Goal: Check status: Check status

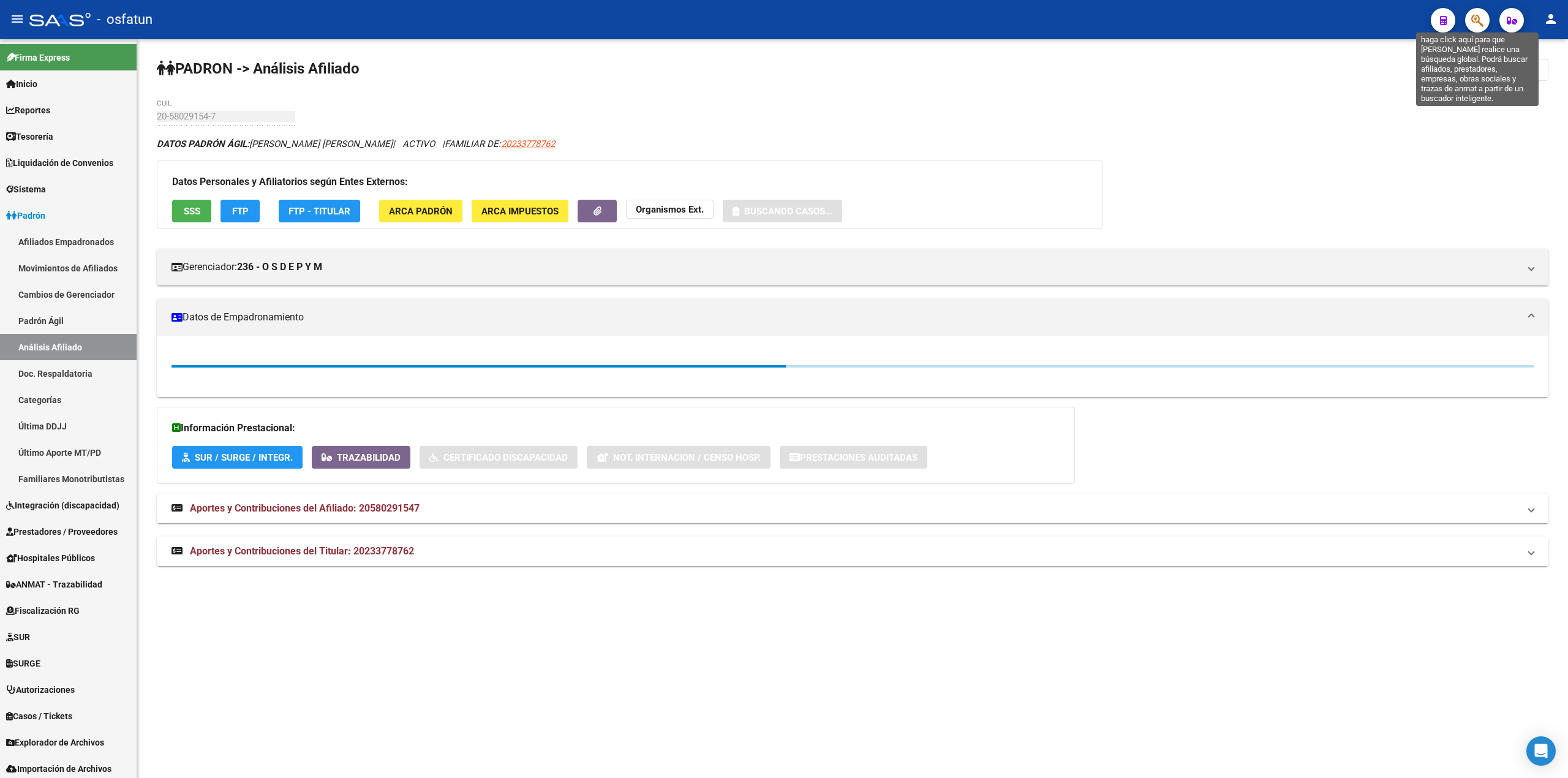
click at [1475, 25] on icon "button" at bounding box center [1478, 20] width 13 height 14
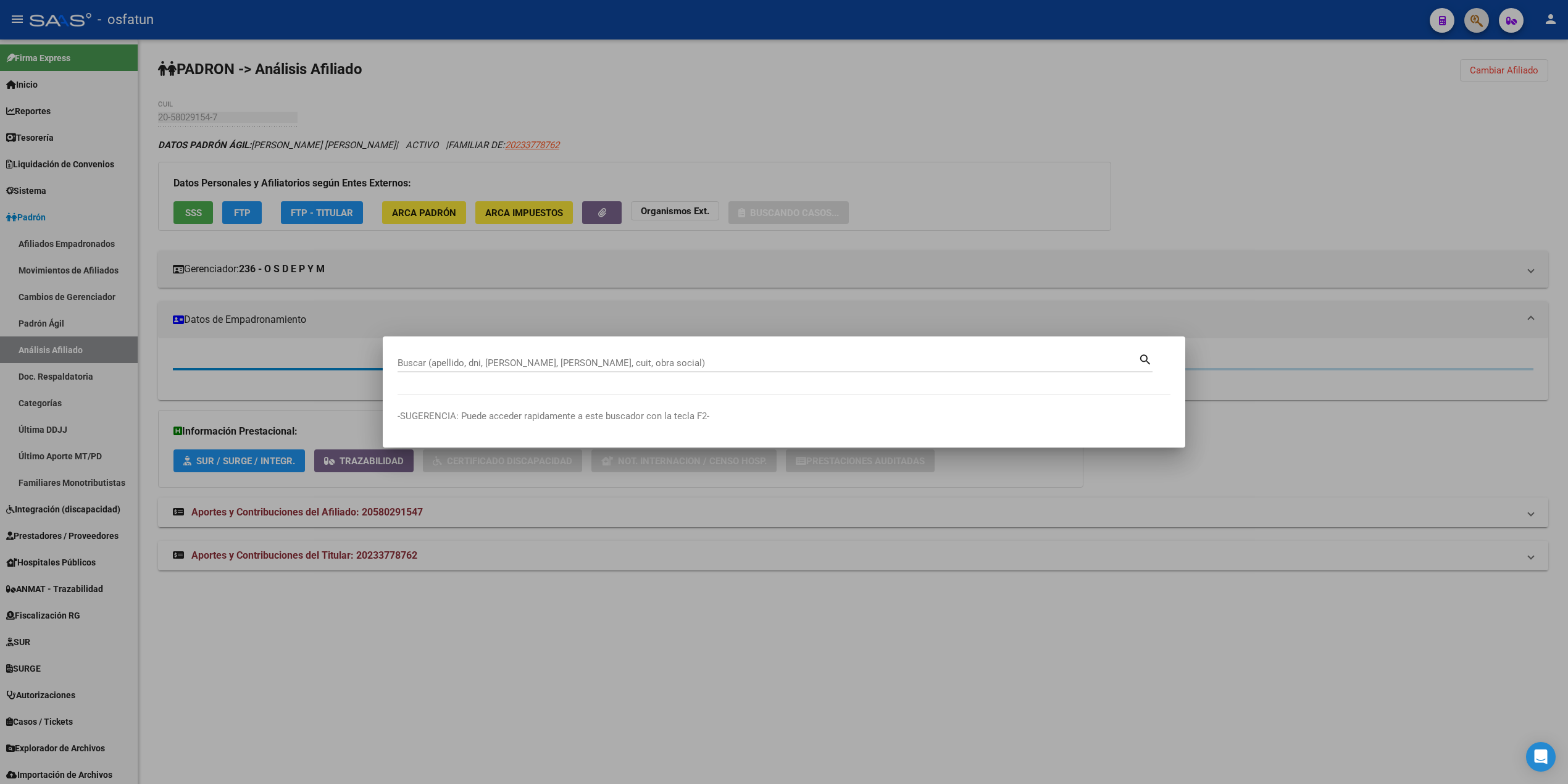
paste input "20216940319"
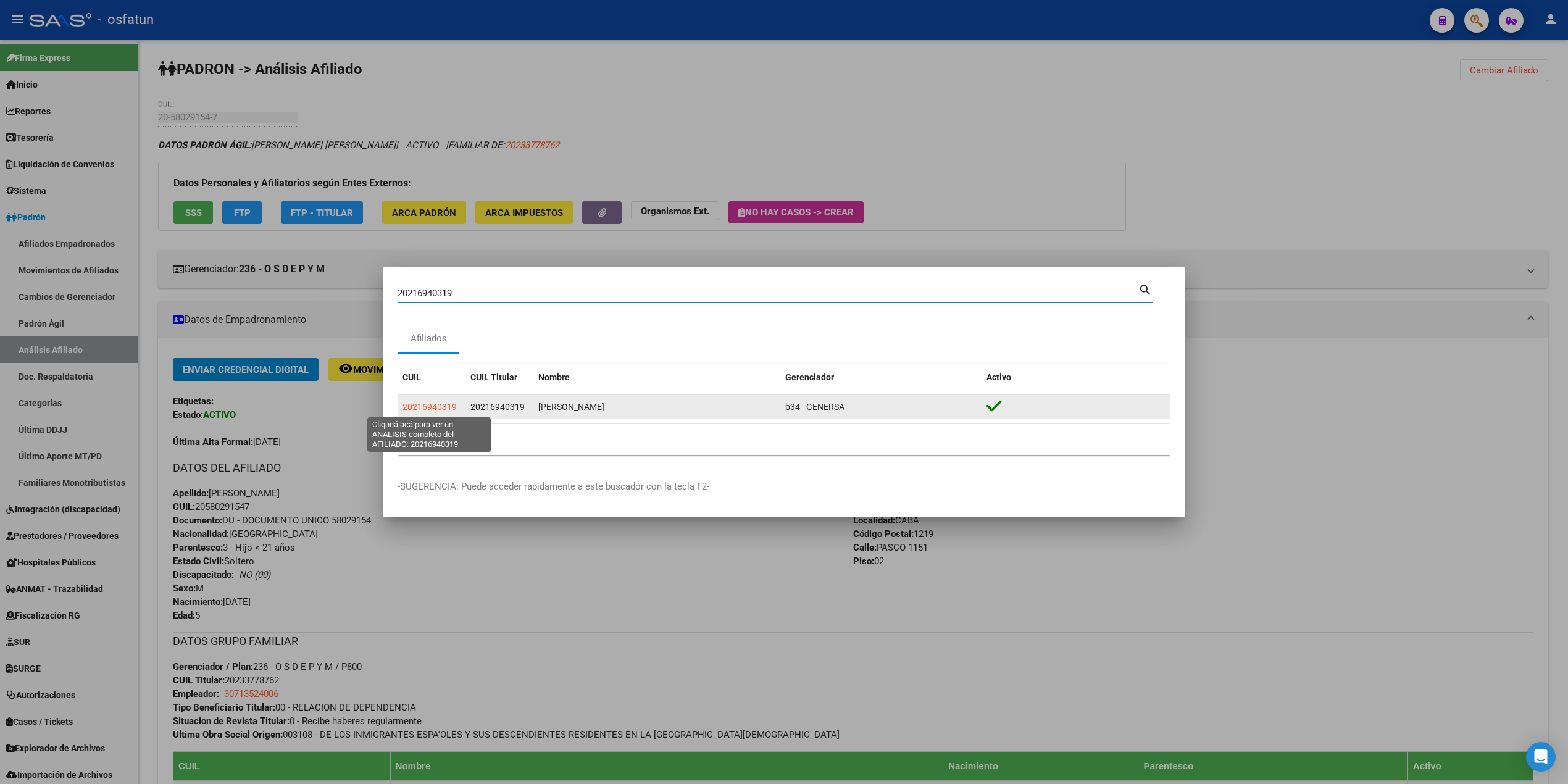
click at [433, 406] on span "20216940319" at bounding box center [429, 407] width 54 height 10
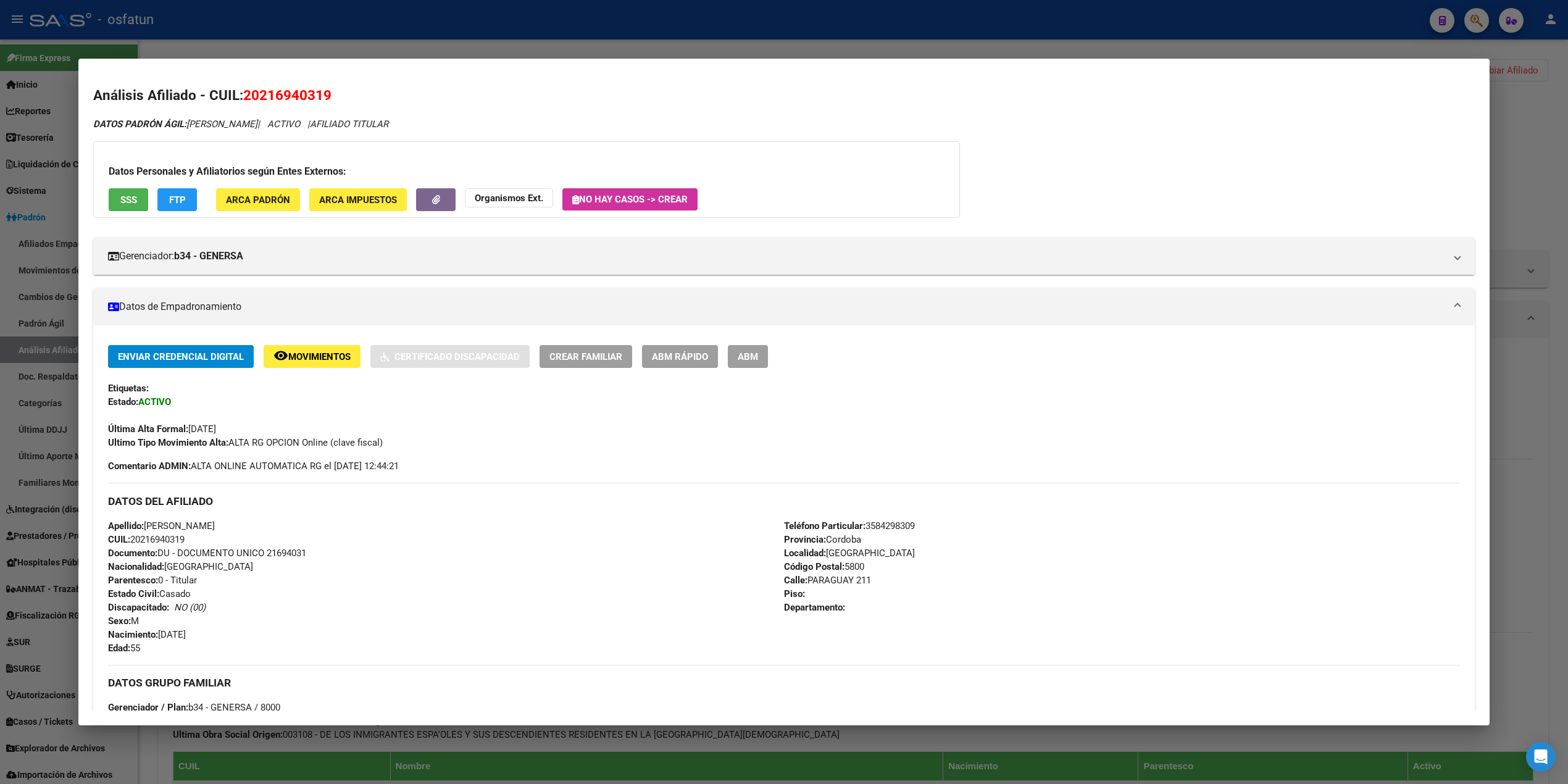
click at [160, 193] on button "FTP" at bounding box center [177, 199] width 39 height 23
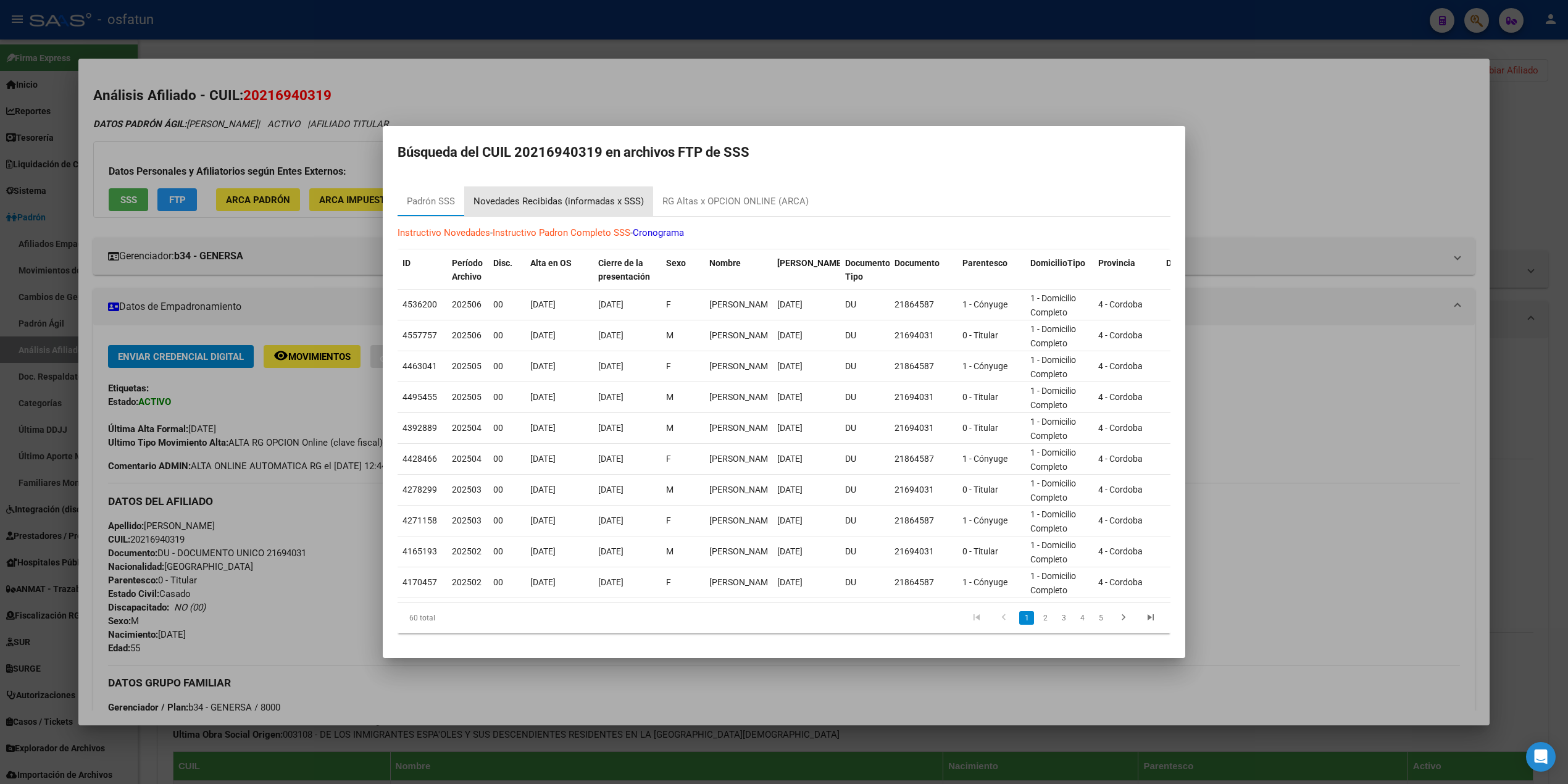
click at [539, 203] on div "Novedades Recibidas (informadas x SSS)" at bounding box center [558, 201] width 189 height 29
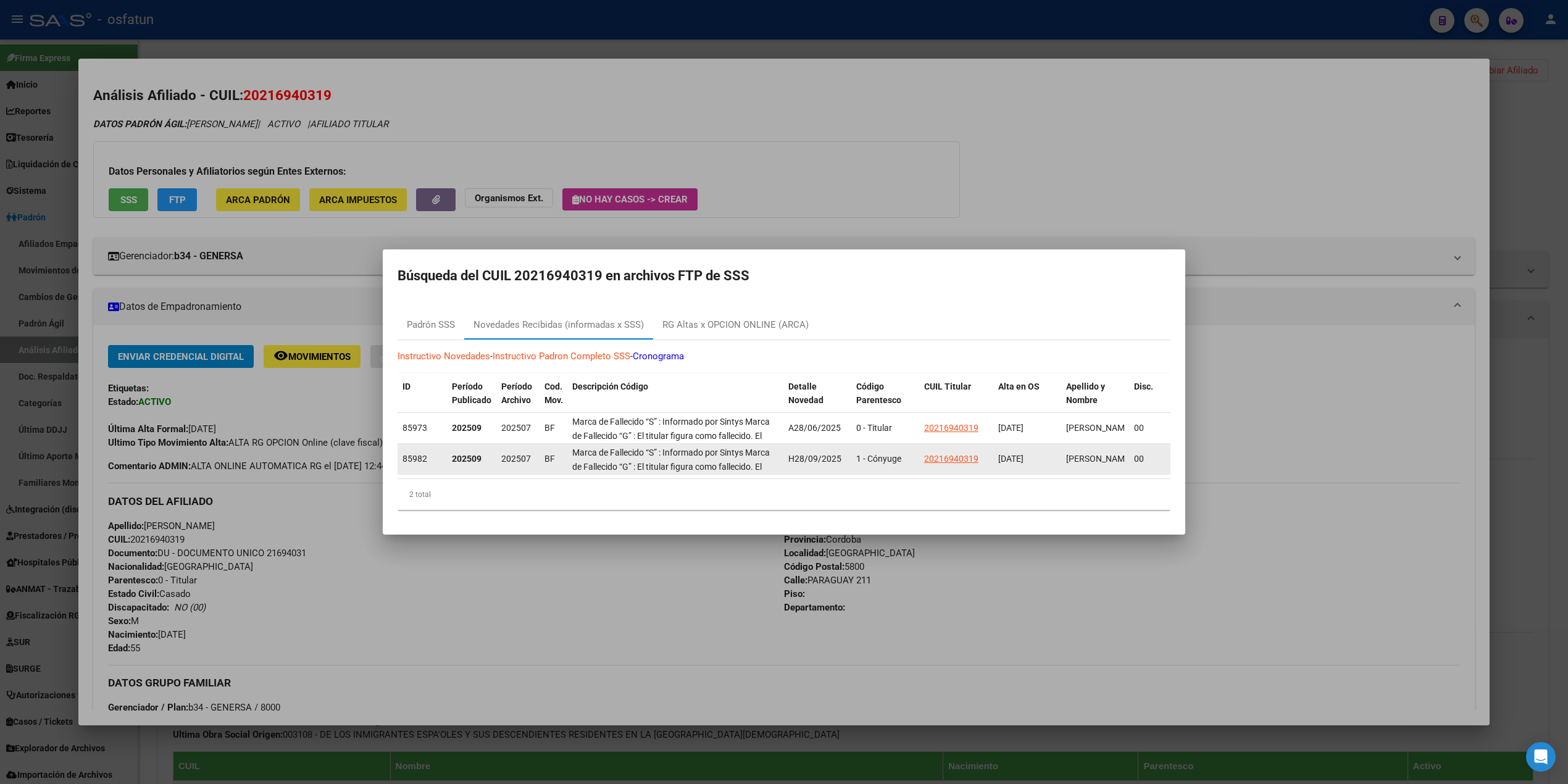
drag, startPoint x: 544, startPoint y: 468, endPoint x: 573, endPoint y: 482, distance: 32.2
click at [625, 478] on datatable-body "85973 202509 202507 BF Marca de Fallecido “S” : Informado por Sintys Marca de F…" at bounding box center [784, 446] width 773 height 66
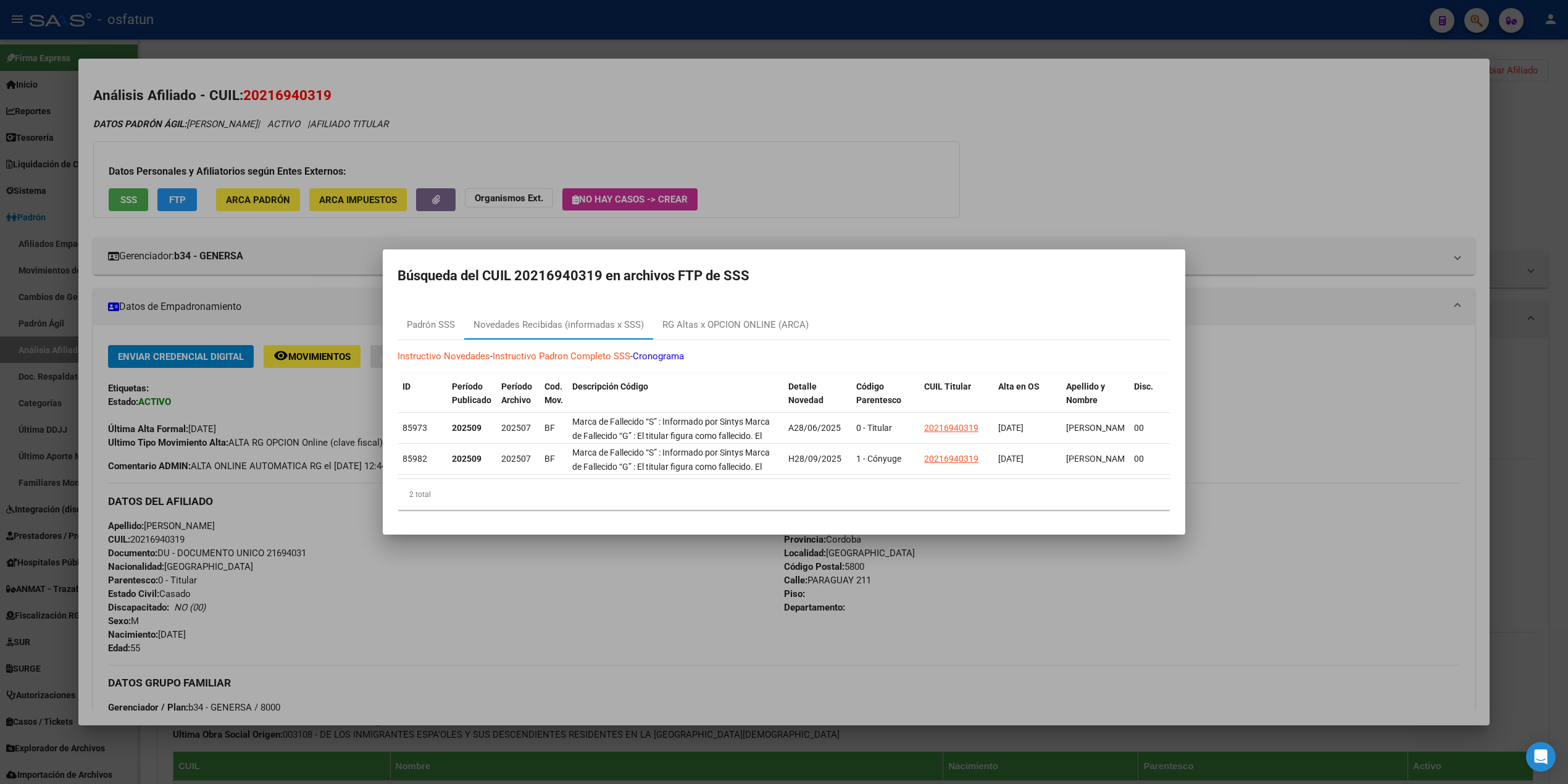
click at [864, 281] on mat-dialog-container "Búsqueda del CUIL 20216940319 en archivos FTP de SSS Padrón SSS Novedades Recib…" at bounding box center [784, 392] width 802 height 285
click at [674, 195] on div at bounding box center [784, 392] width 1568 height 784
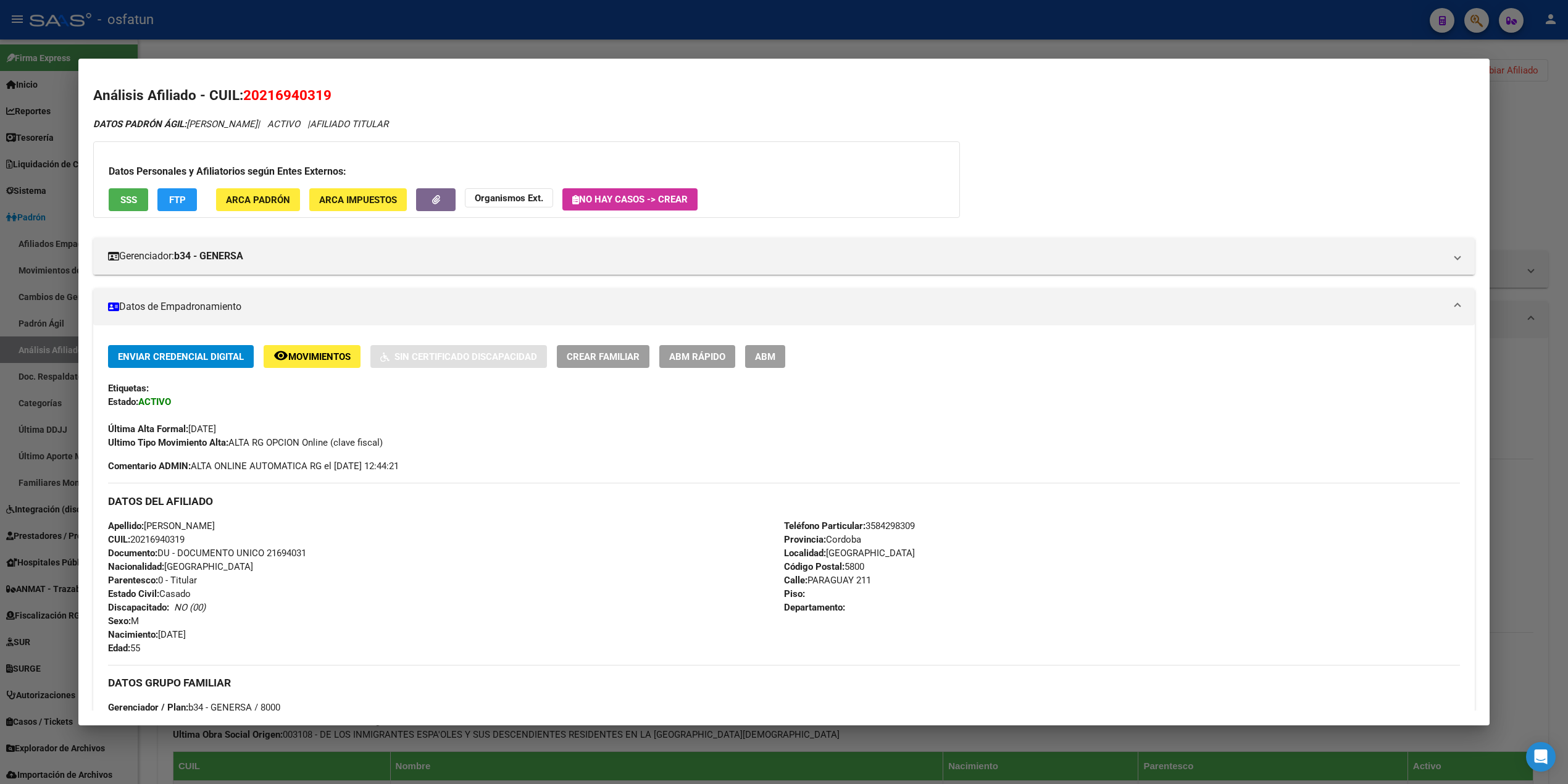
click at [724, 98] on h2 "Análisis Afiliado - CUIL: 20216940319" at bounding box center [784, 95] width 1381 height 21
drag, startPoint x: 852, startPoint y: 24, endPoint x: 1187, endPoint y: 23, distance: 335.0
click at [854, 24] on div at bounding box center [784, 392] width 1568 height 784
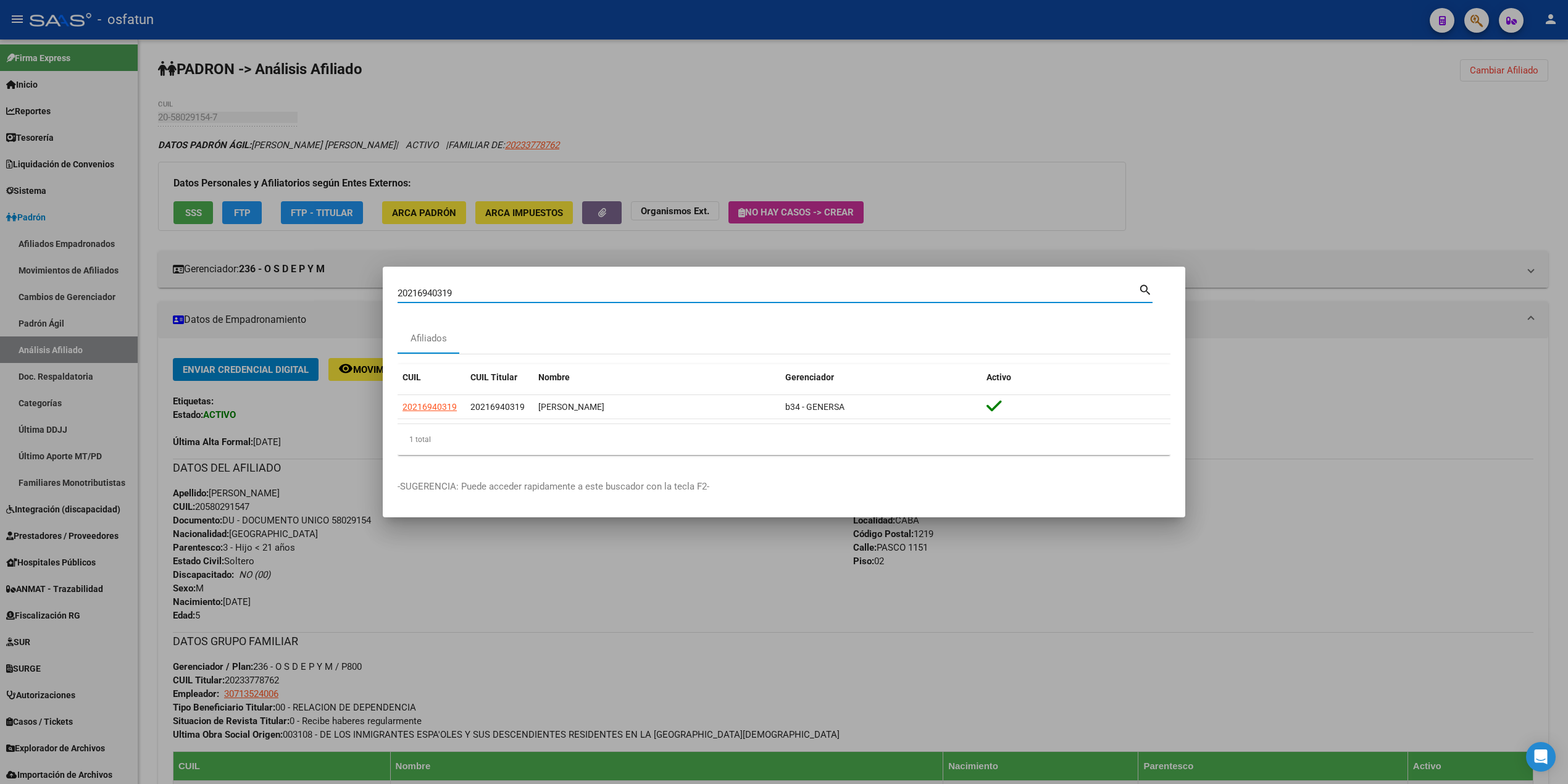
drag, startPoint x: 475, startPoint y: 296, endPoint x: 189, endPoint y: 285, distance: 286.2
click at [181, 285] on div "20216940319 Buscar (apellido, dni, cuil, nro traspaso, cuit, obra social) searc…" at bounding box center [784, 392] width 1568 height 784
paste input "28204707"
type input "20228204707"
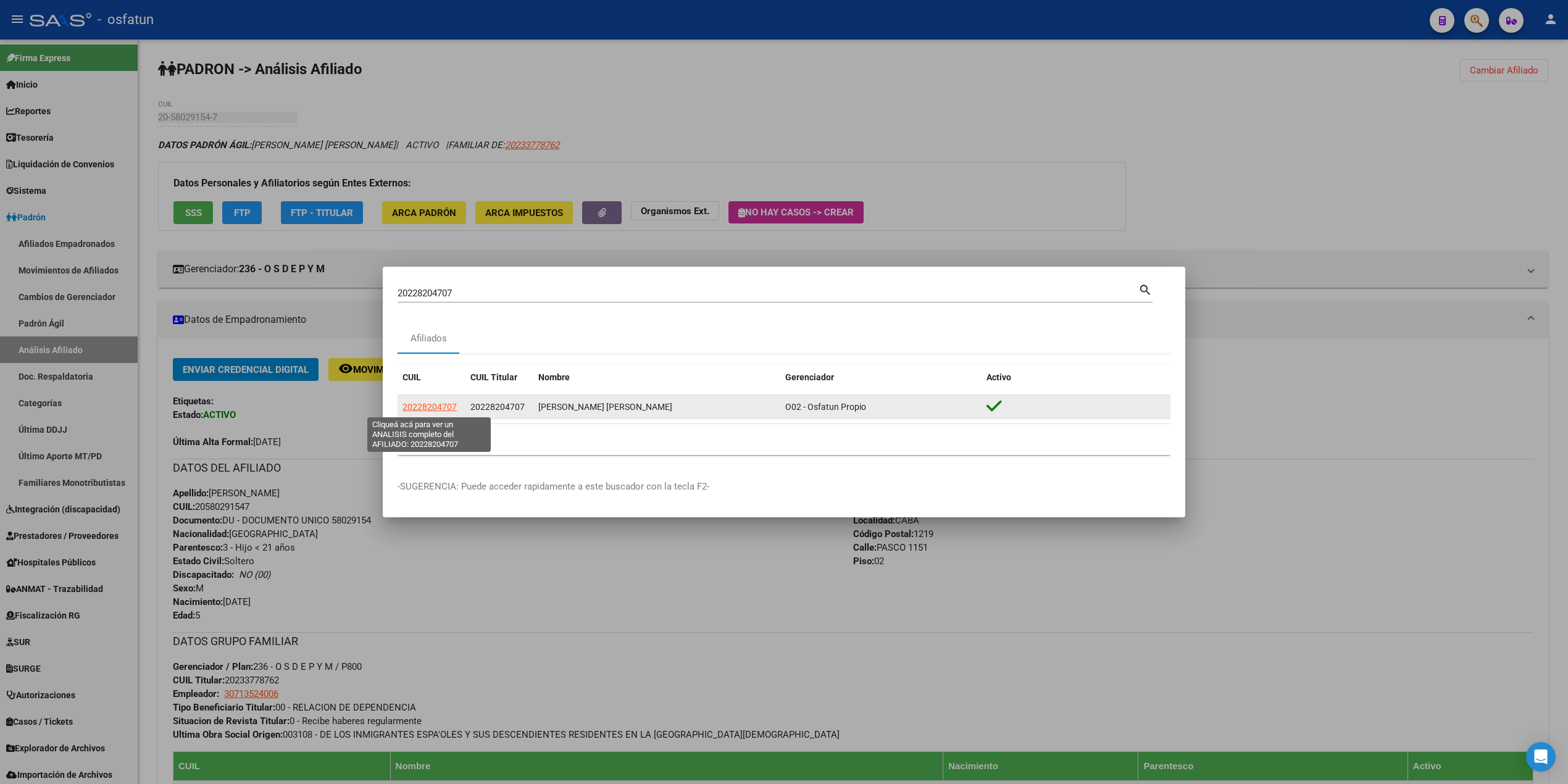
click at [451, 409] on span "20228204707" at bounding box center [429, 407] width 54 height 10
type textarea "20228204707"
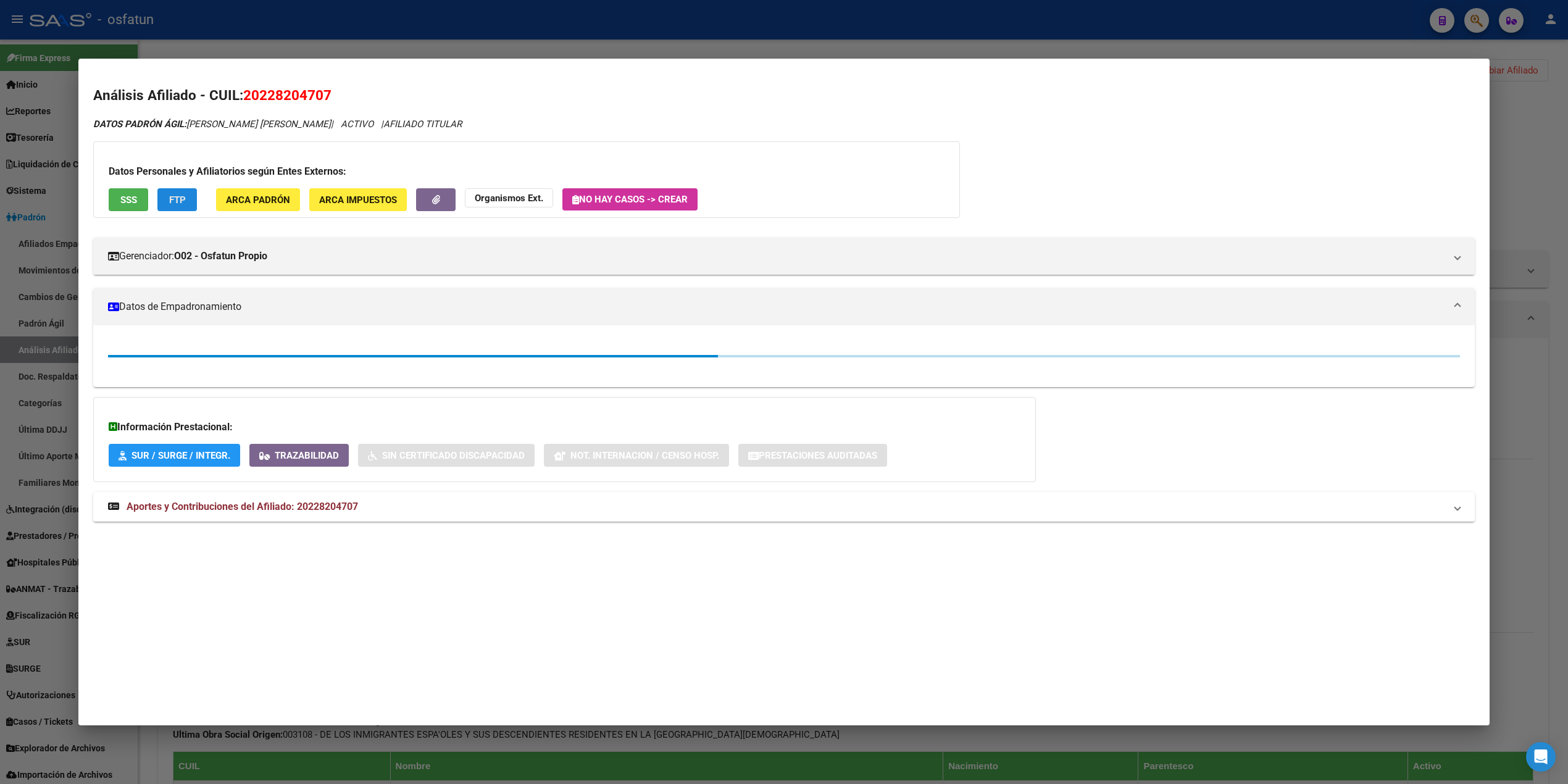
click at [166, 191] on button "FTP" at bounding box center [177, 199] width 39 height 23
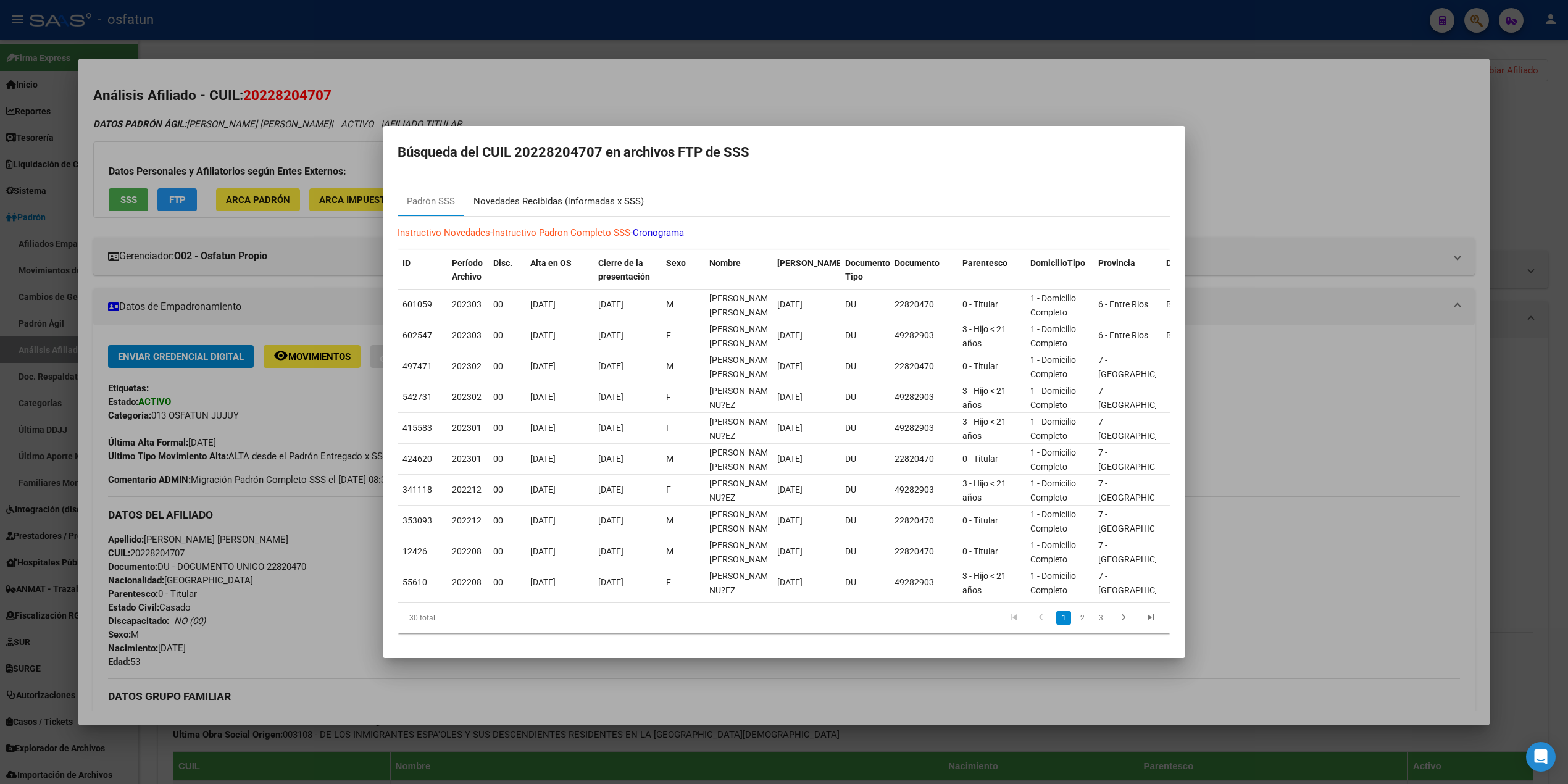
click at [546, 196] on div "Novedades Recibidas (informadas x SSS)" at bounding box center [558, 202] width 170 height 14
